Goal: Navigation & Orientation: Find specific page/section

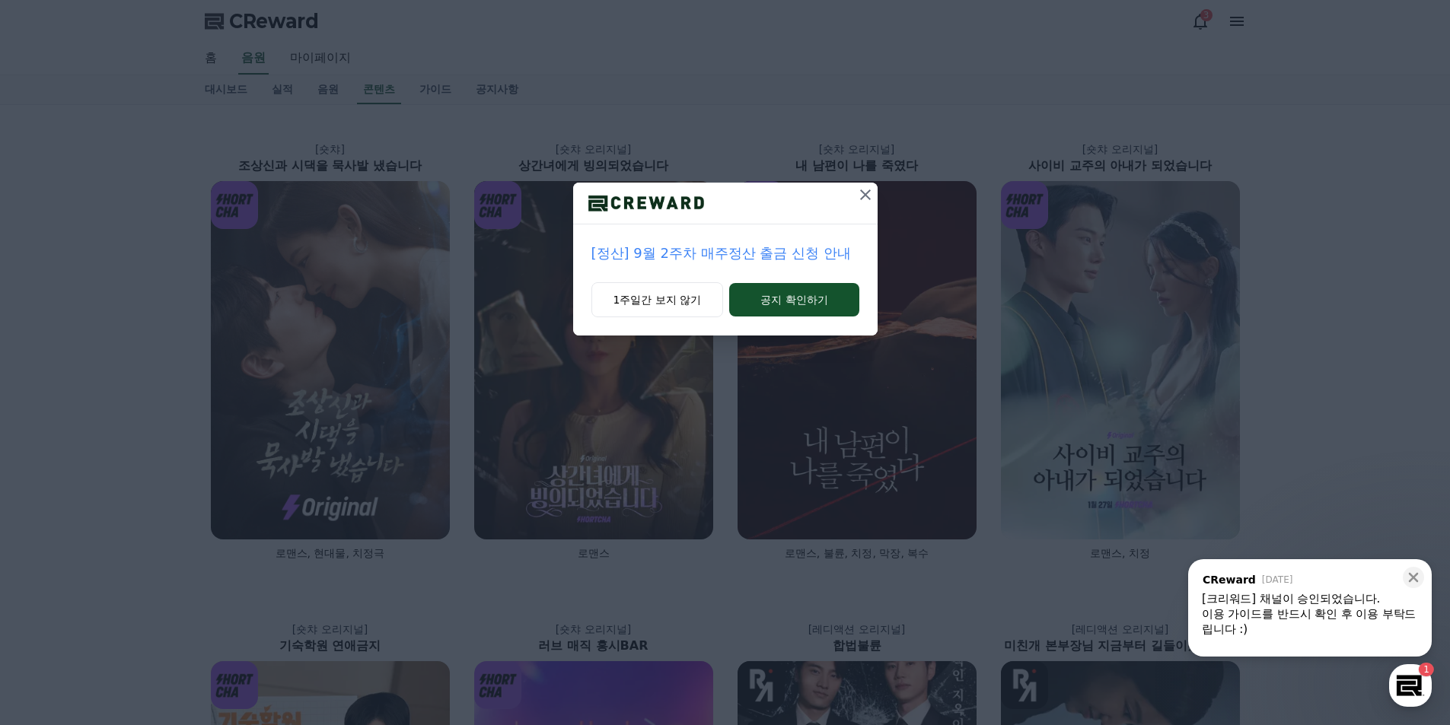
click at [866, 193] on icon at bounding box center [865, 195] width 18 height 18
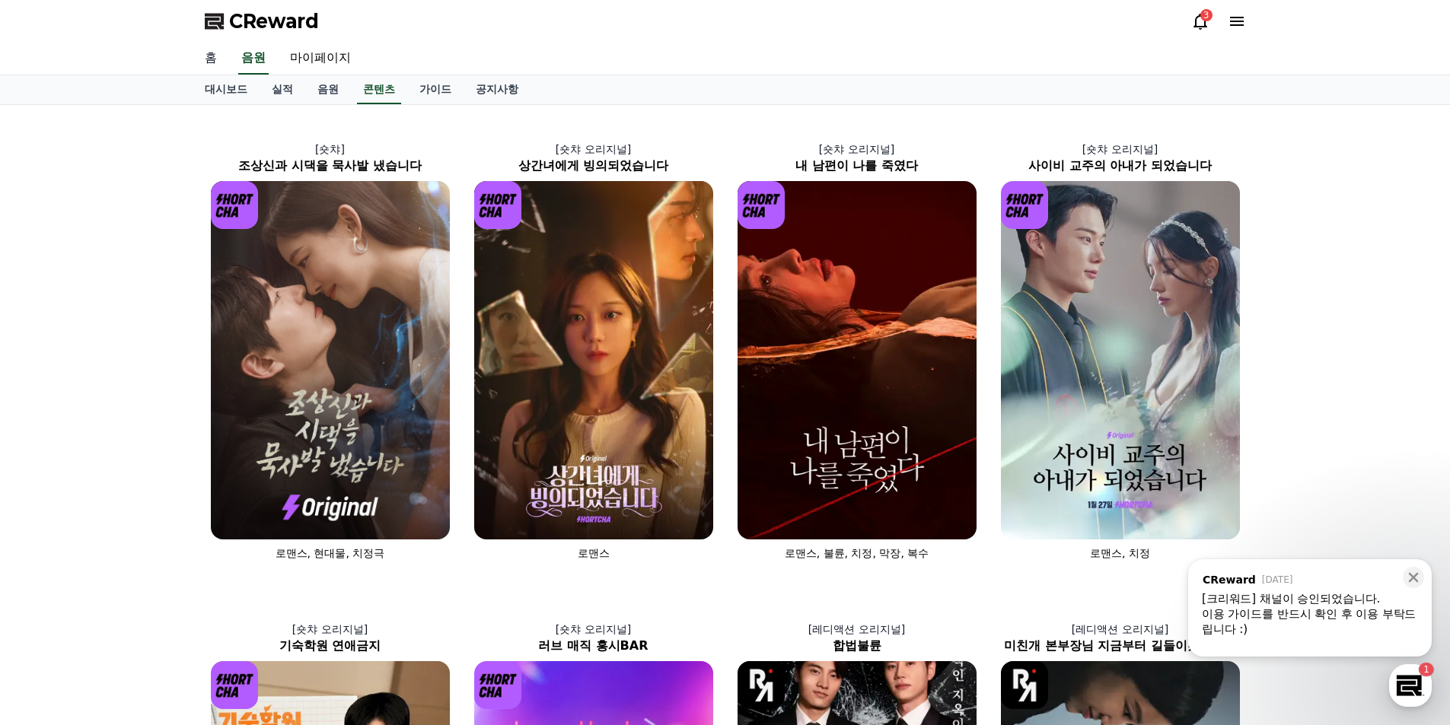
click at [209, 59] on link "홈" at bounding box center [211, 59] width 37 height 32
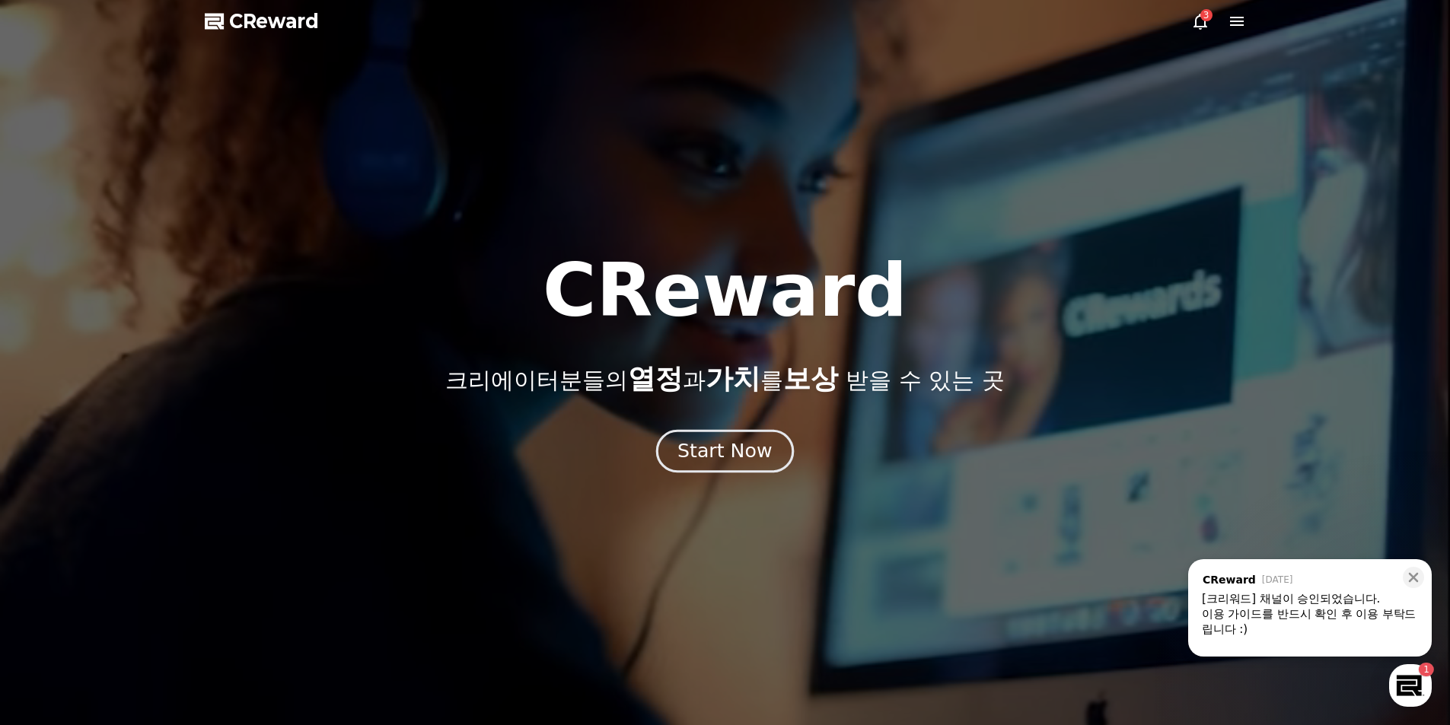
click at [716, 443] on div "Start Now" at bounding box center [724, 451] width 94 height 26
